Goal: Transaction & Acquisition: Purchase product/service

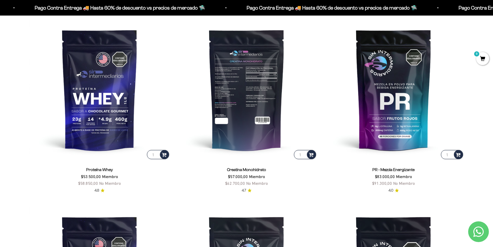
scroll to position [257, 0]
click at [261, 111] on img at bounding box center [246, 89] width 141 height 141
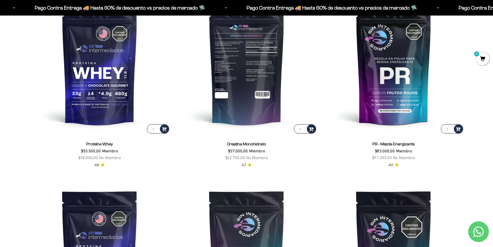
scroll to position [232, 0]
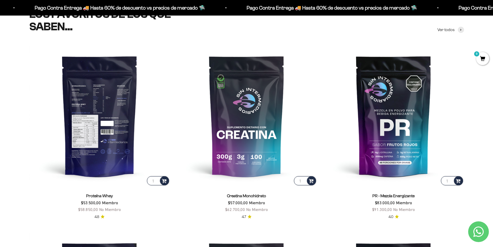
click at [120, 151] on img at bounding box center [99, 115] width 141 height 141
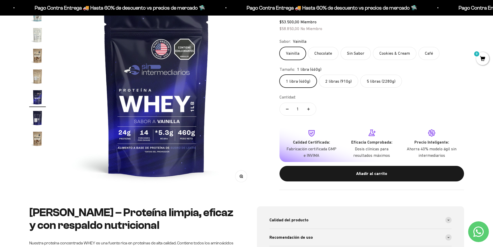
click at [339, 79] on label "2 libras (910g)" at bounding box center [338, 81] width 39 height 13
click at [279, 75] on input "2 libras (910g)" at bounding box center [279, 74] width 0 height 0
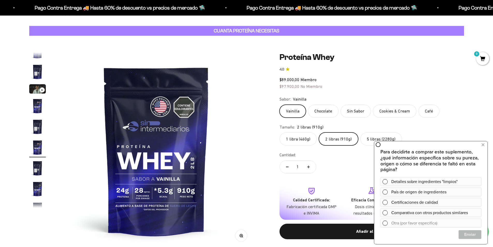
scroll to position [26, 0]
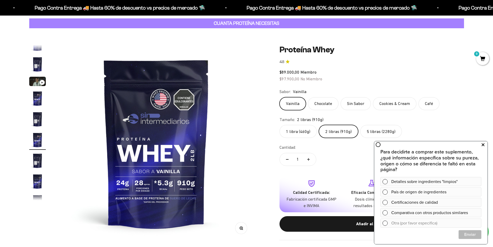
drag, startPoint x: 484, startPoint y: 144, endPoint x: 825, endPoint y: 277, distance: 365.8
click at [484, 144] on button at bounding box center [482, 145] width 9 height 8
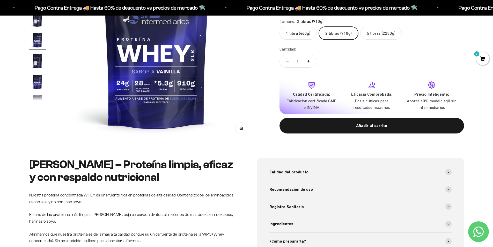
scroll to position [155, 0]
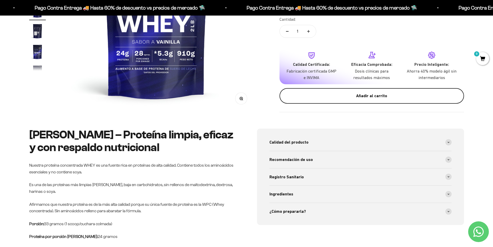
click at [373, 96] on div "Añadir al carrito" at bounding box center [372, 95] width 164 height 7
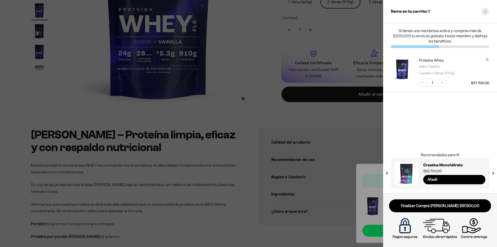
click at [487, 10] on div "Close cart" at bounding box center [485, 12] width 8 height 8
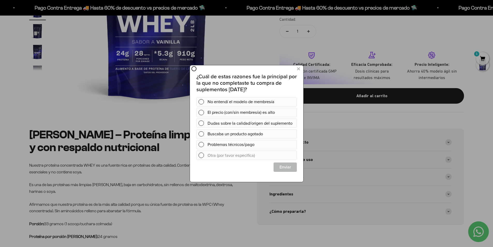
scroll to position [0, 0]
click at [294, 70] on button at bounding box center [298, 68] width 10 height 9
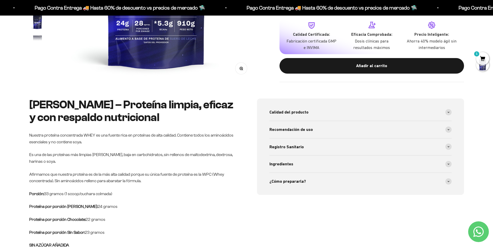
scroll to position [233, 0]
